Goal: Check status

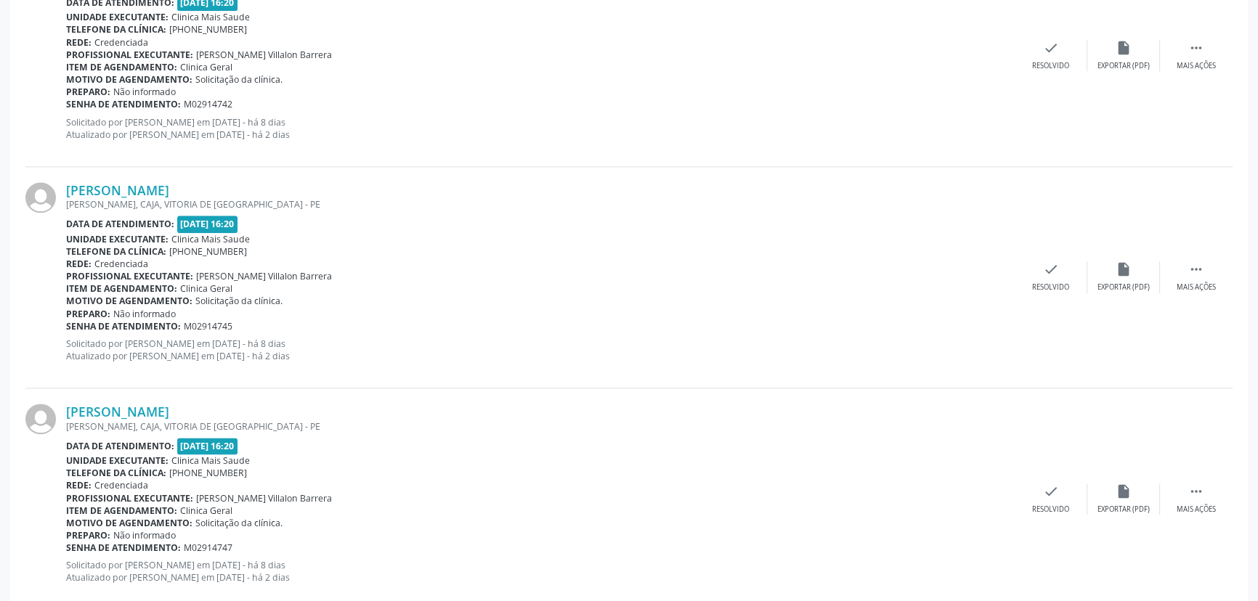
scroll to position [2241, 0]
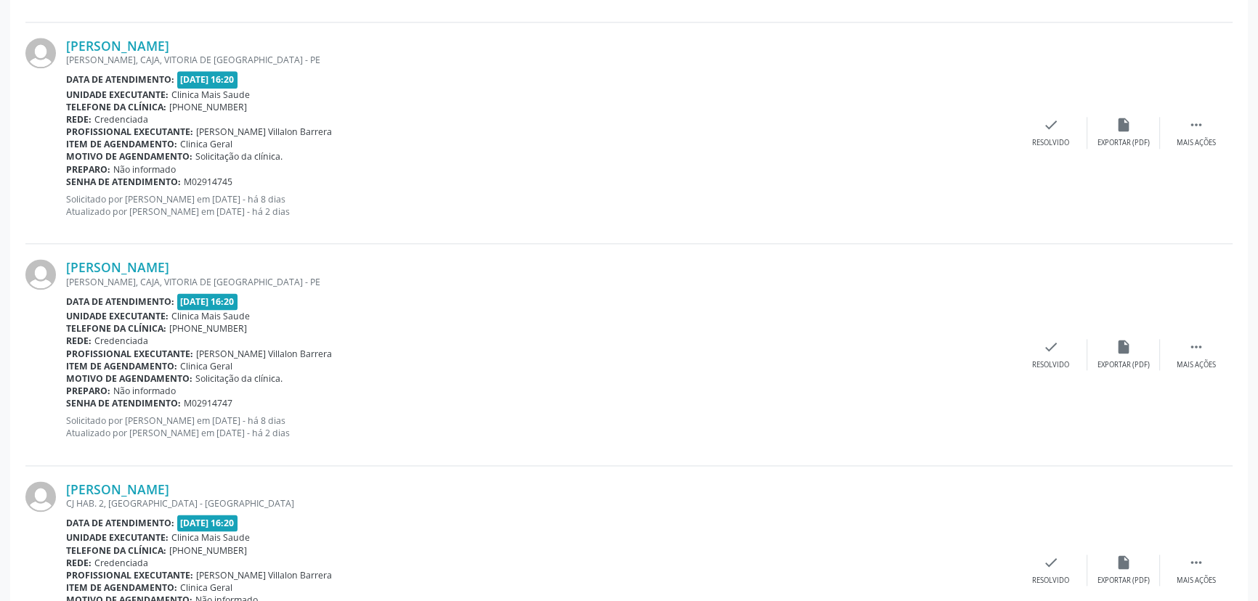
scroll to position [2505, 0]
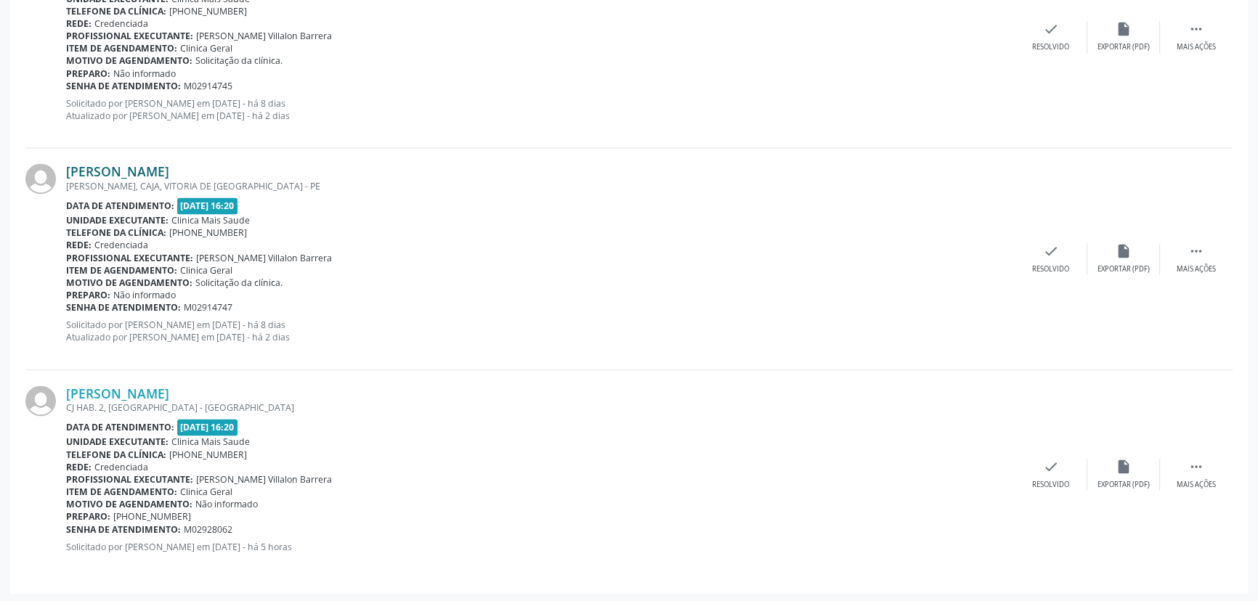
click at [169, 166] on link "[PERSON_NAME]" at bounding box center [117, 171] width 103 height 16
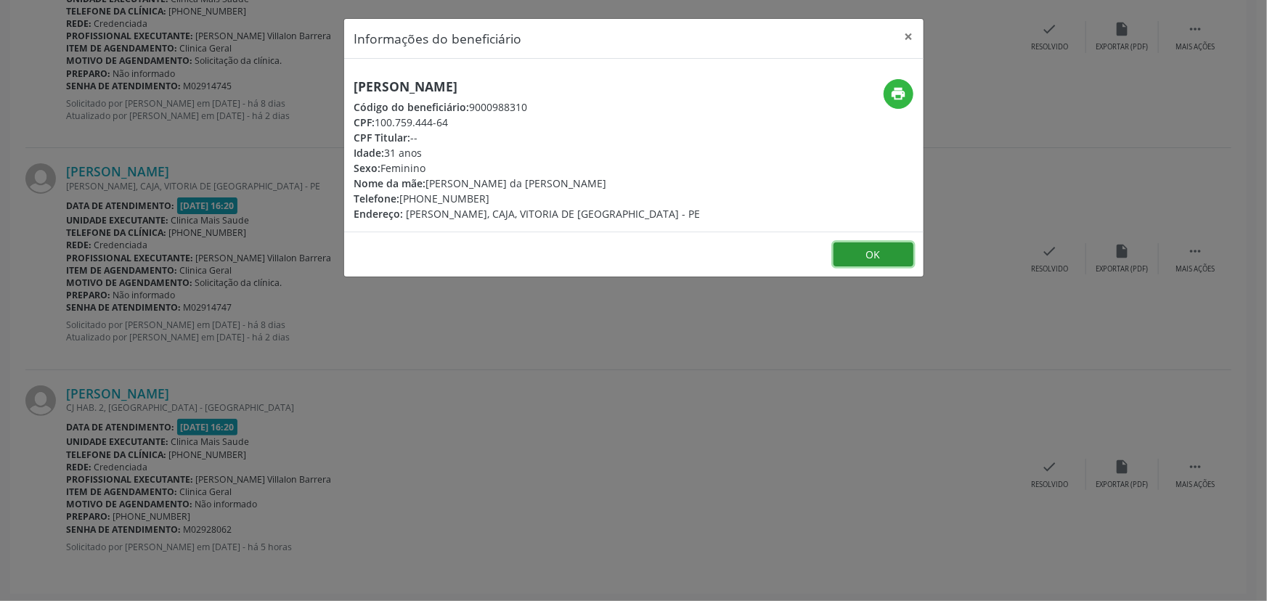
click at [882, 255] on button "OK" at bounding box center [874, 255] width 80 height 25
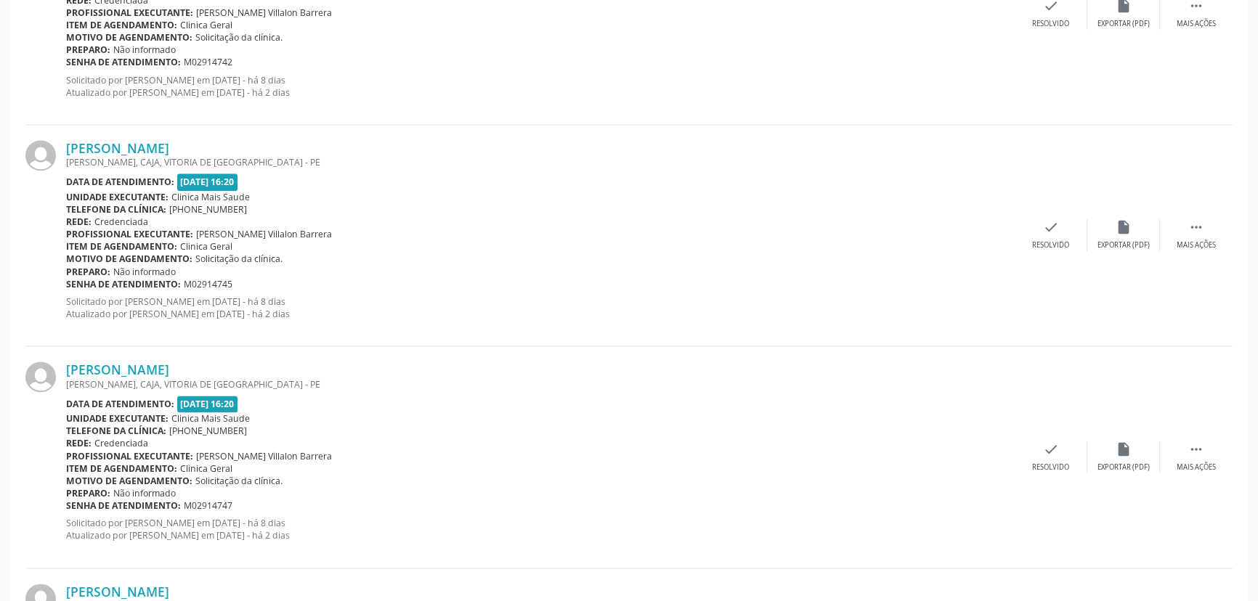
scroll to position [2241, 0]
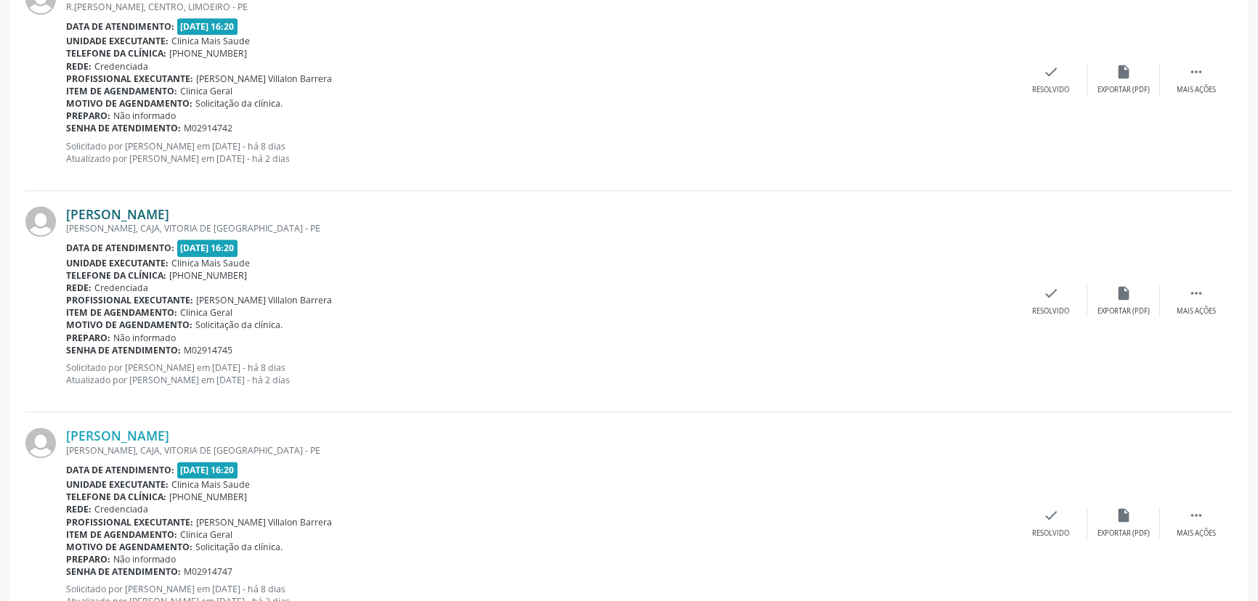
click at [151, 211] on link "[PERSON_NAME]" at bounding box center [117, 214] width 103 height 16
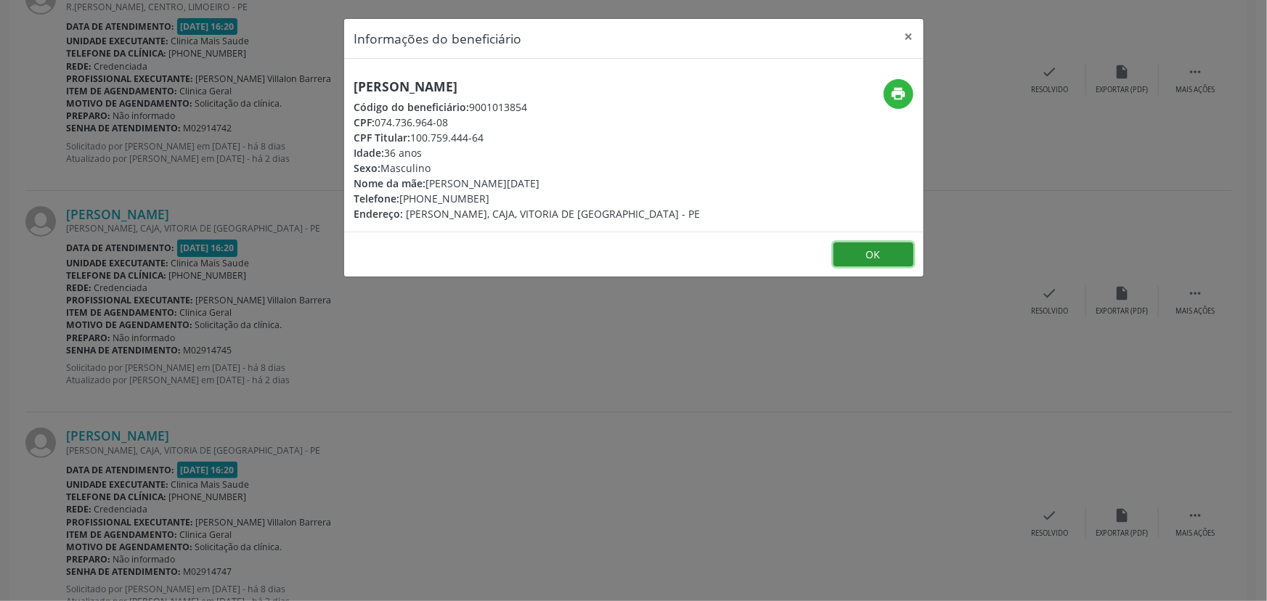
click at [874, 254] on button "OK" at bounding box center [874, 255] width 80 height 25
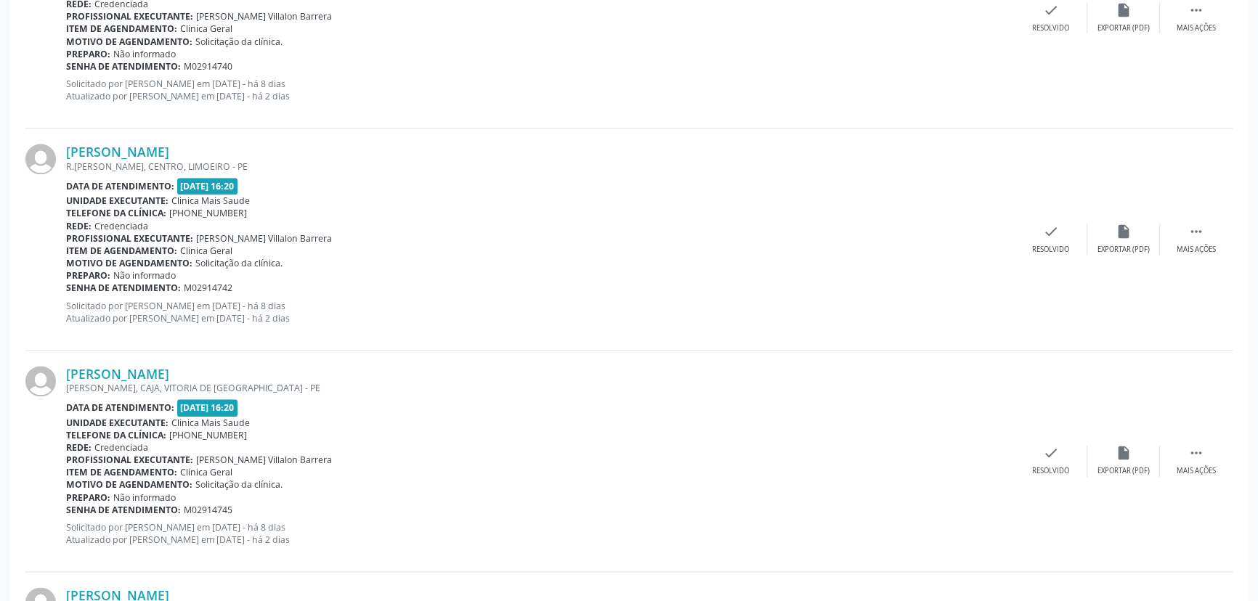
scroll to position [2043, 0]
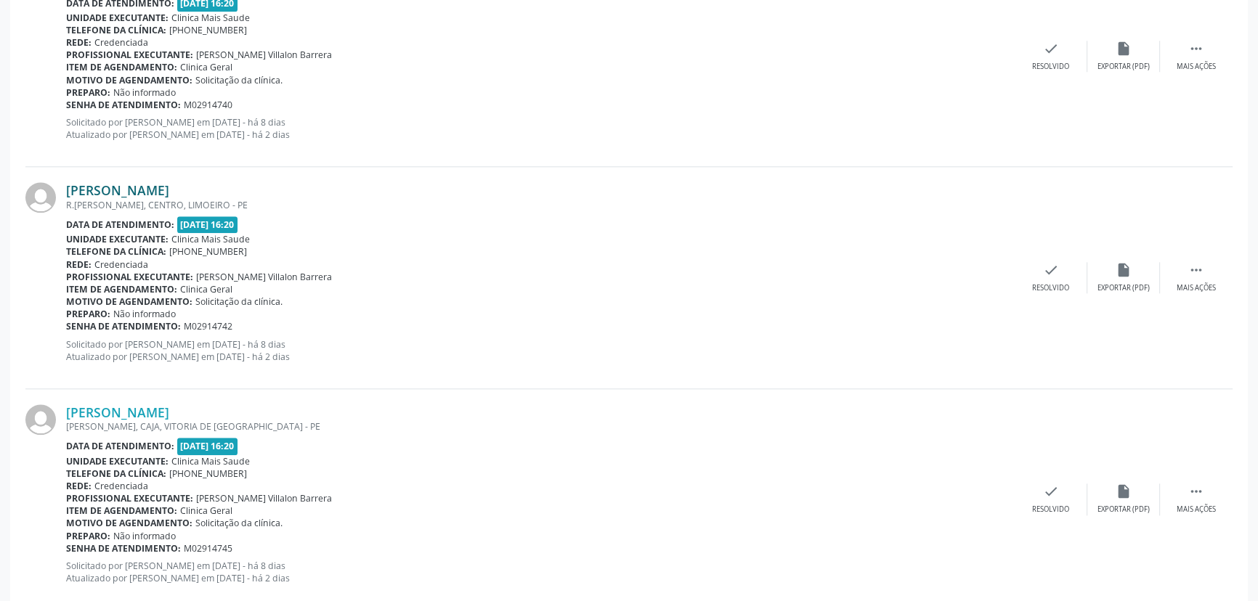
click at [142, 189] on link "[PERSON_NAME]" at bounding box center [117, 190] width 103 height 16
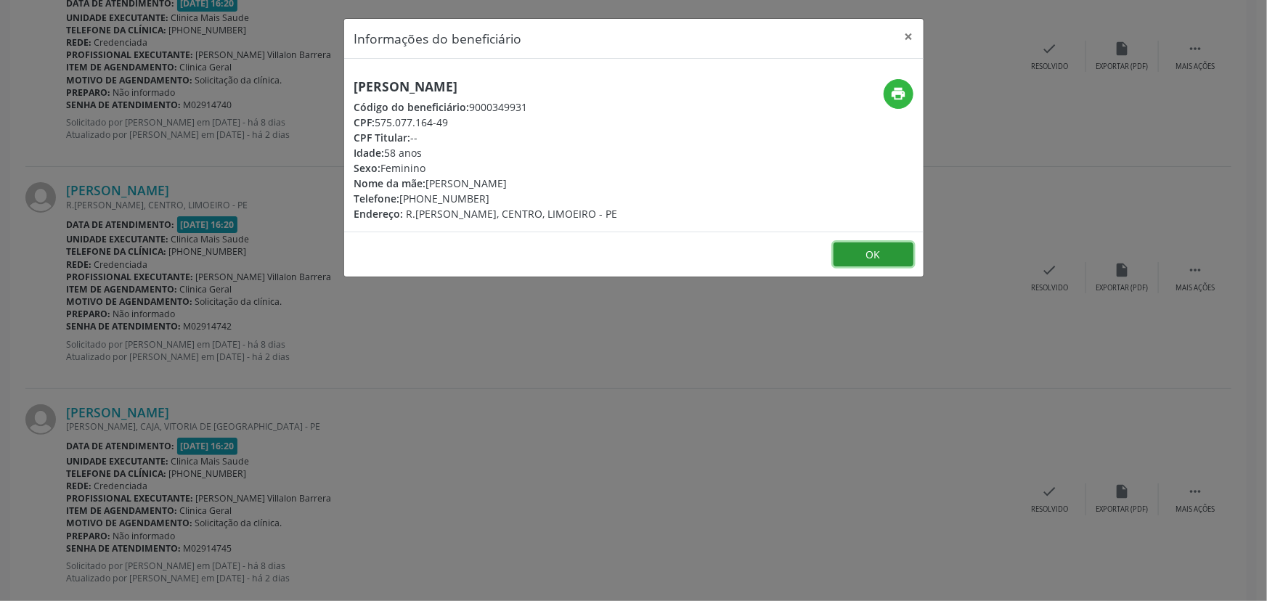
click at [876, 253] on button "OK" at bounding box center [874, 255] width 80 height 25
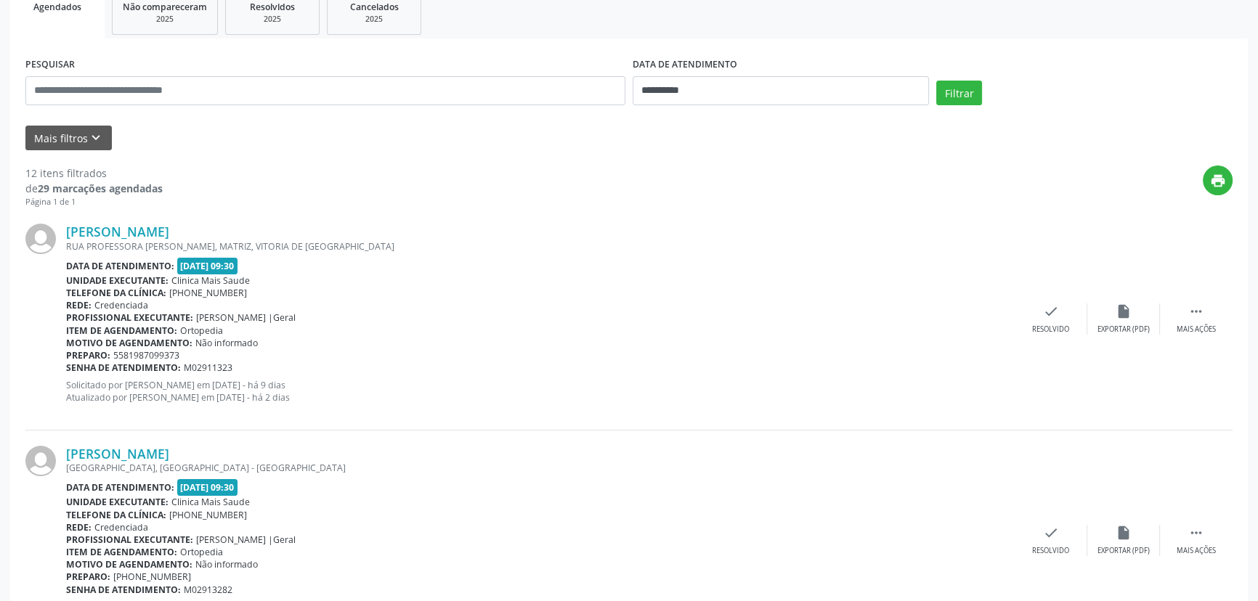
scroll to position [0, 0]
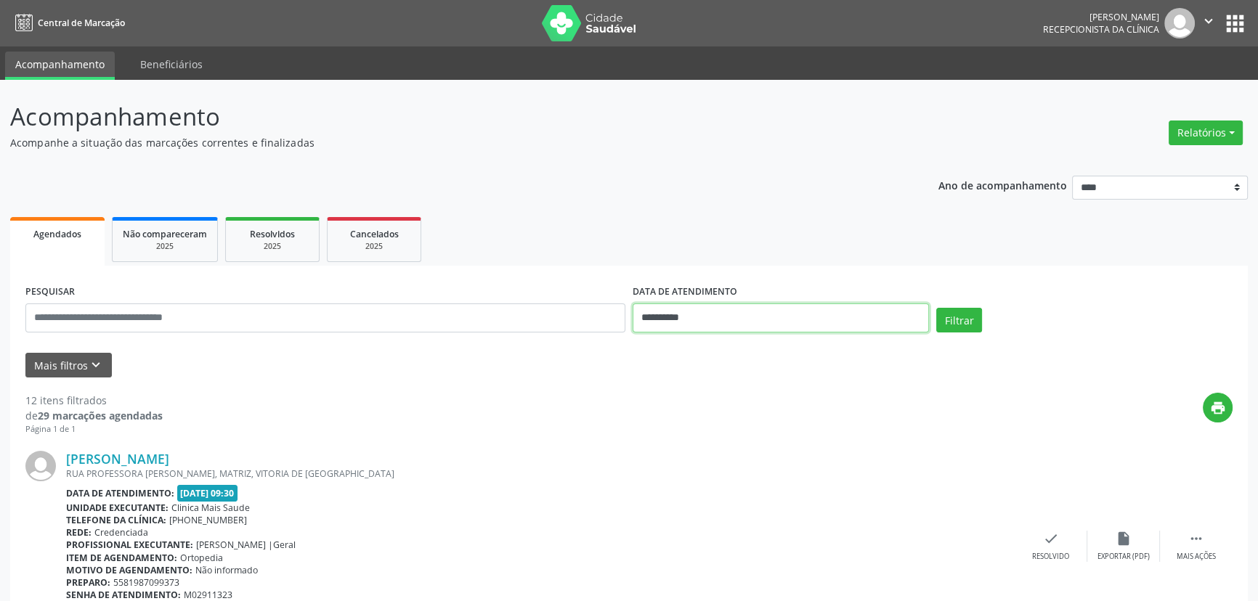
click at [704, 319] on input "**********" at bounding box center [780, 318] width 296 height 29
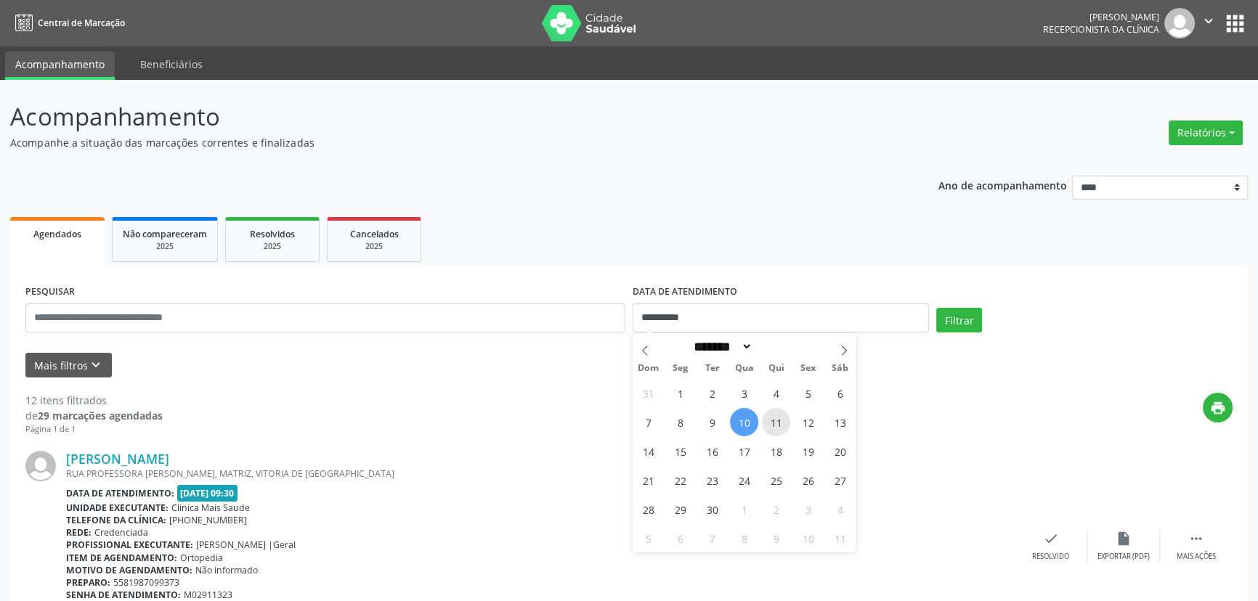
click at [776, 421] on span "11" at bounding box center [776, 422] width 28 height 28
type input "**********"
click at [776, 421] on span "11" at bounding box center [776, 422] width 28 height 28
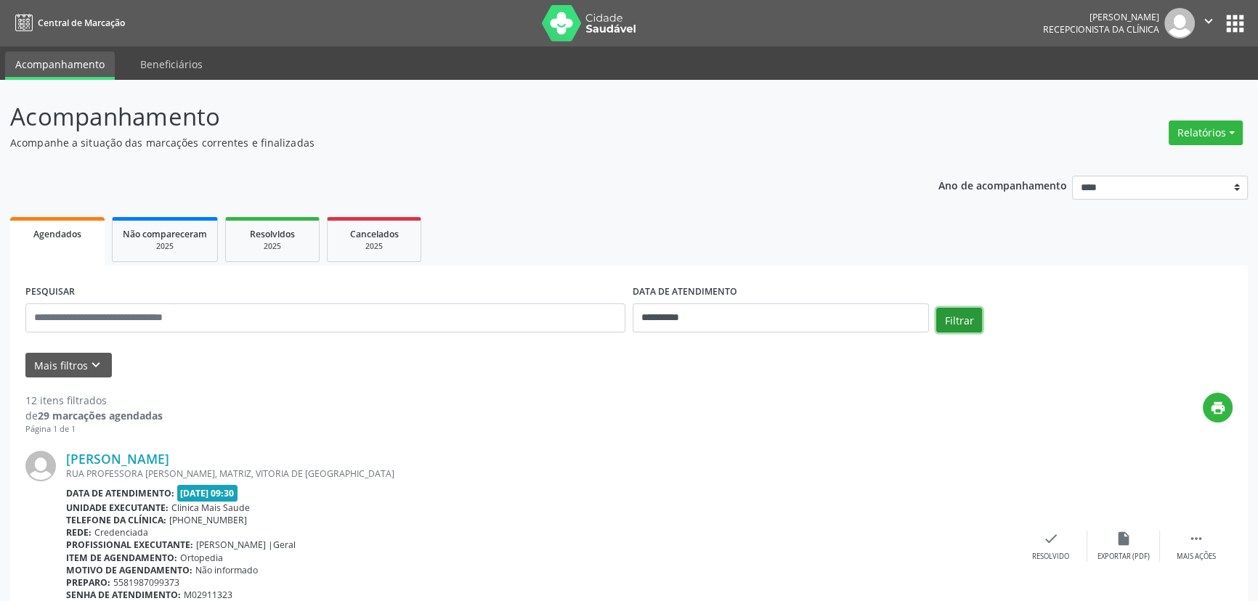
click at [949, 317] on button "Filtrar" at bounding box center [959, 320] width 46 height 25
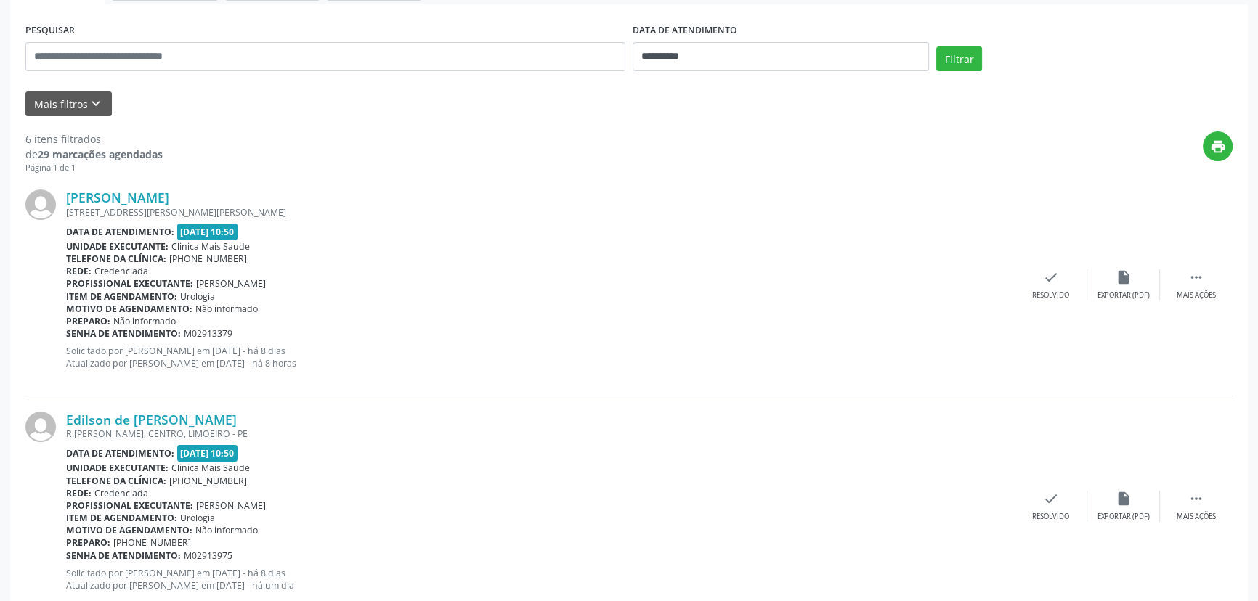
scroll to position [269, 0]
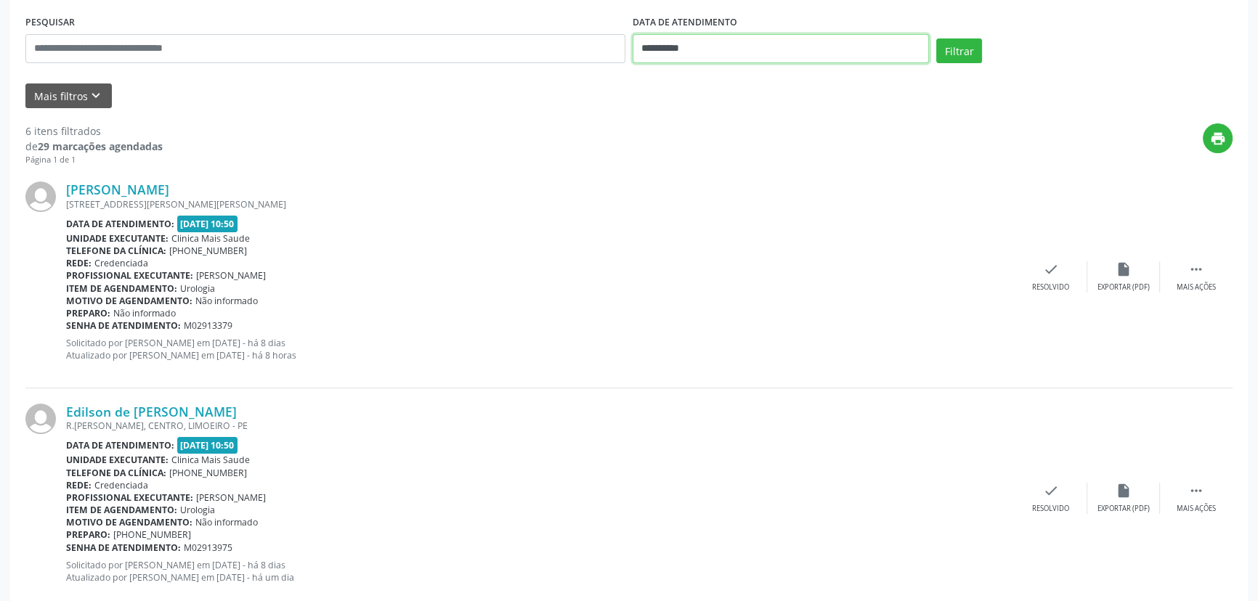
click at [706, 46] on input "**********" at bounding box center [780, 48] width 296 height 29
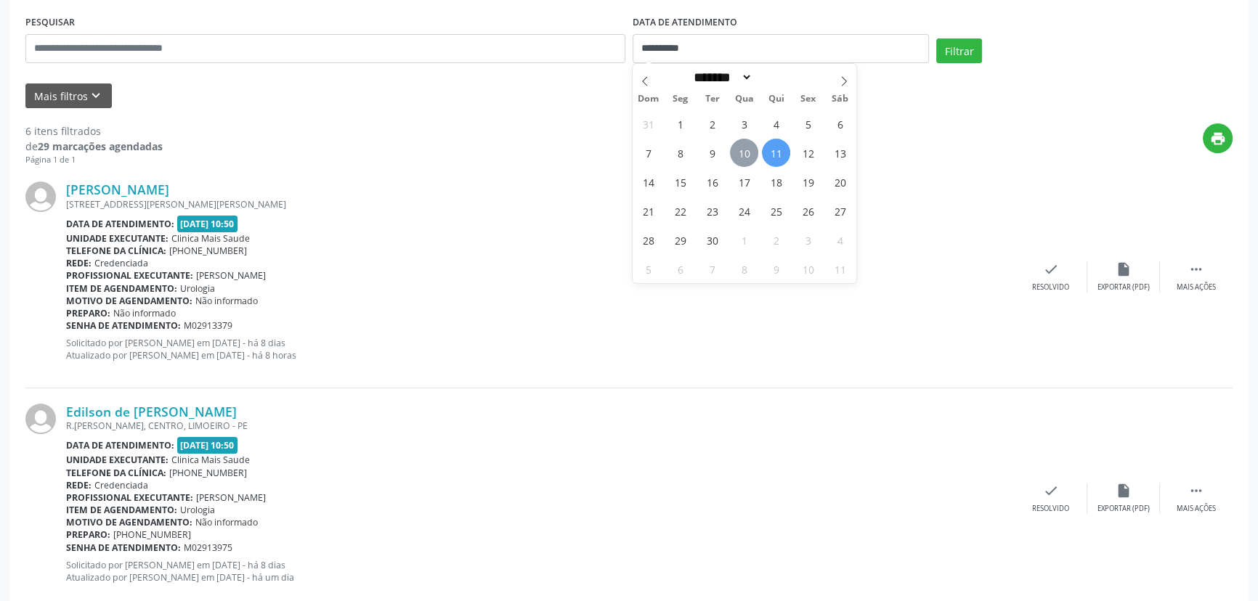
click at [744, 152] on span "10" at bounding box center [744, 153] width 28 height 28
type input "**********"
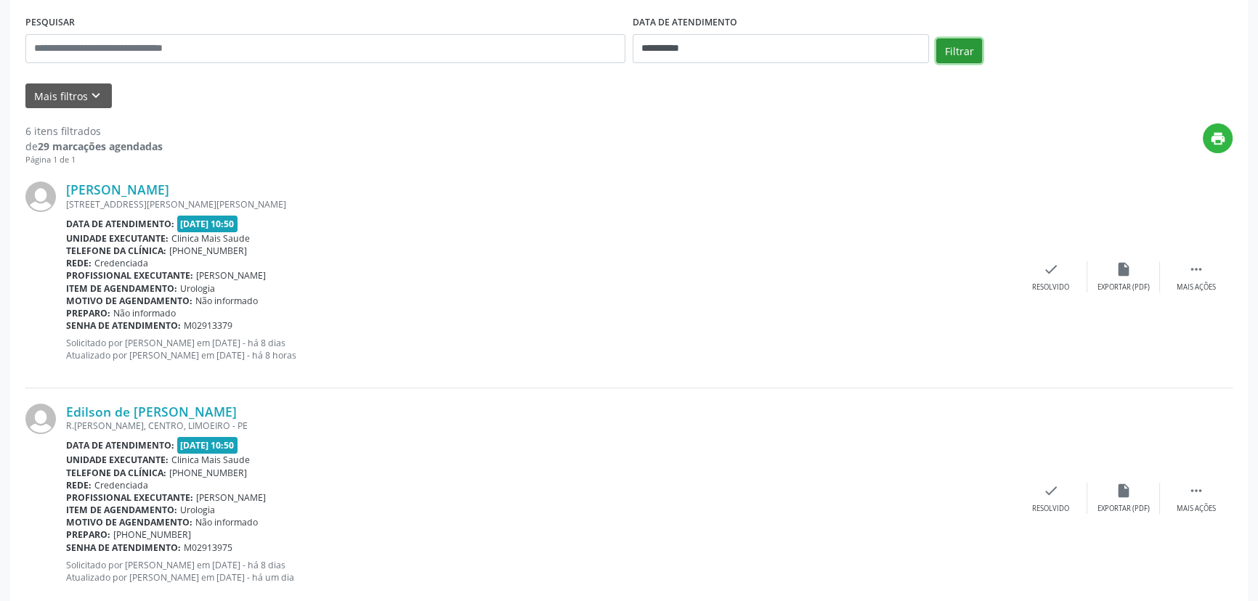
click at [945, 49] on button "Filtrar" at bounding box center [959, 50] width 46 height 25
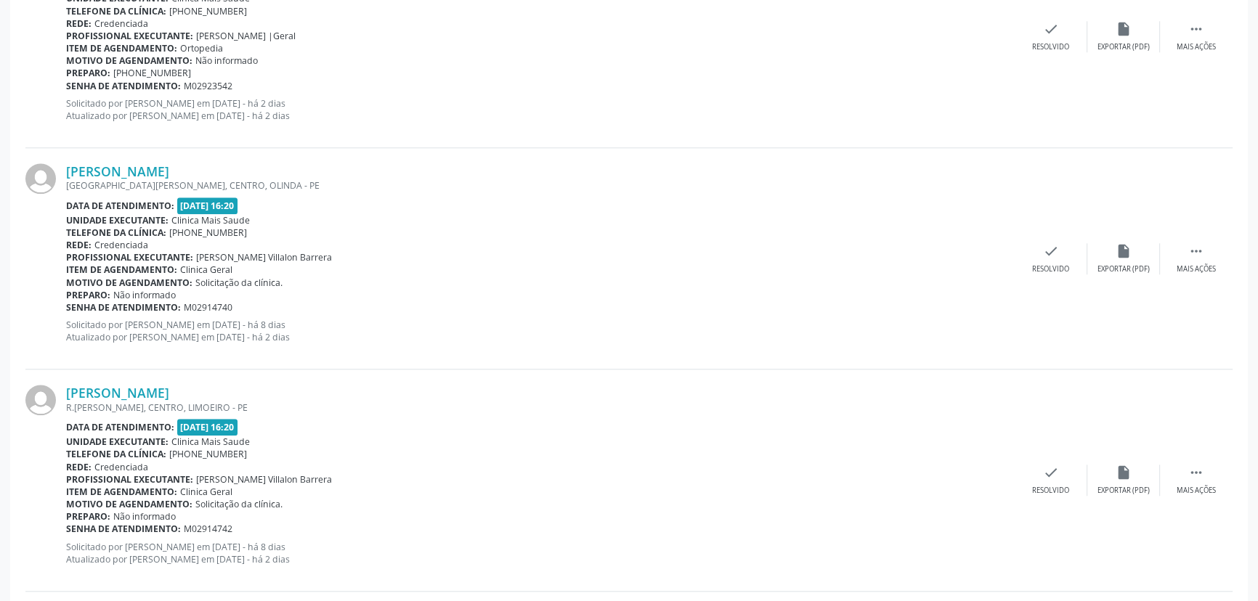
scroll to position [1847, 0]
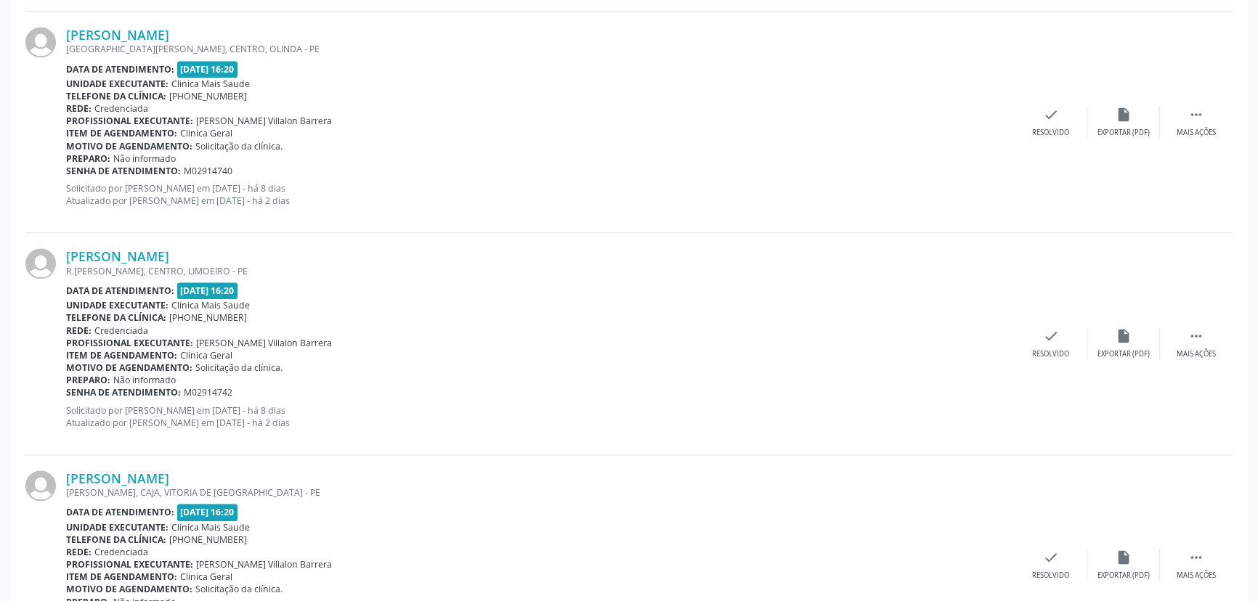
scroll to position [1844, 0]
